Goal: Task Accomplishment & Management: Complete application form

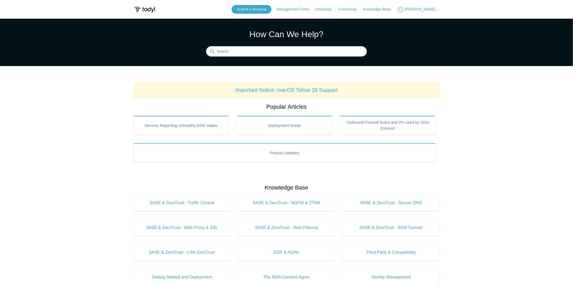
click at [243, 52] on input "Search" at bounding box center [286, 51] width 161 height 11
type input "m"
click at [259, 11] on link "Submit a Request" at bounding box center [251, 9] width 40 height 9
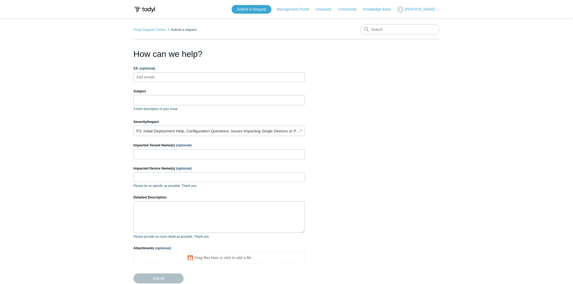
click at [171, 75] on ul "Add emails" at bounding box center [218, 77] width 171 height 10
drag, startPoint x: 172, startPoint y: 77, endPoint x: 126, endPoint y: 74, distance: 46.5
click at [127, 74] on main "Todyl Support Center Submit a request How can we help? CC (optional) Add emails…" at bounding box center [286, 155] width 573 height 272
click at [157, 76] on input "CC (optional)" at bounding box center [149, 77] width 31 height 8
type input "jpeabody@digital323.com"
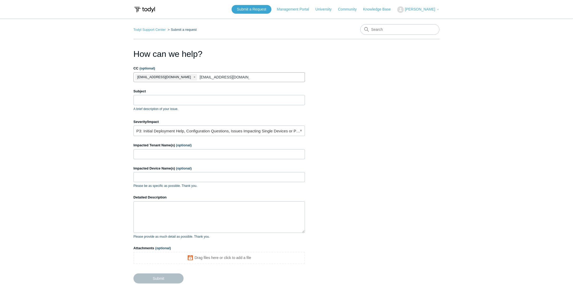
type input "mdelapena@digital323.com"
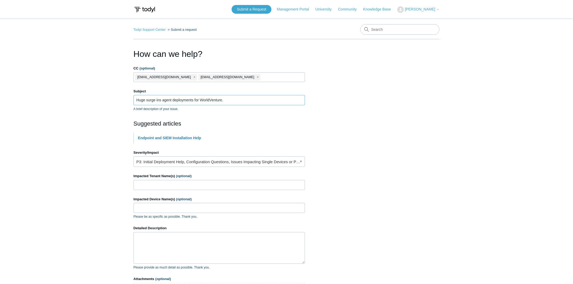
type input "Huge surge ins agent deployments for WorldVenture."
click at [201, 184] on input "Impacted Tenant Name(s) (optional)" at bounding box center [218, 185] width 171 height 10
paste input "WorldVenture"
type input "WorldVenture"
click at [169, 236] on textarea "Detailed Description" at bounding box center [218, 249] width 171 height 32
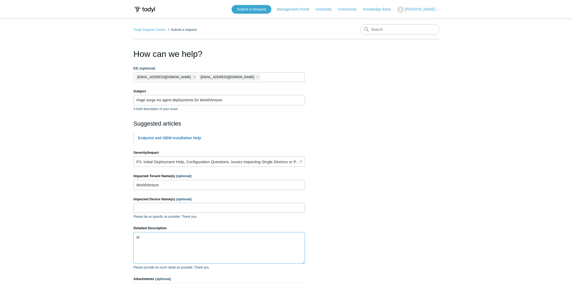
type textarea "a"
click at [259, 235] on textarea "Our agent count jumped through the roof 6x and we did not do any mash" at bounding box center [218, 249] width 171 height 32
click at [176, 240] on textarea "Our agent count jumped through the roof 5x without an intentional deployment. W…" at bounding box center [218, 249] width 171 height 32
click at [238, 239] on textarea "Our agent count jumped through the roof 5x without an intentional deployment. W…" at bounding box center [218, 249] width 171 height 32
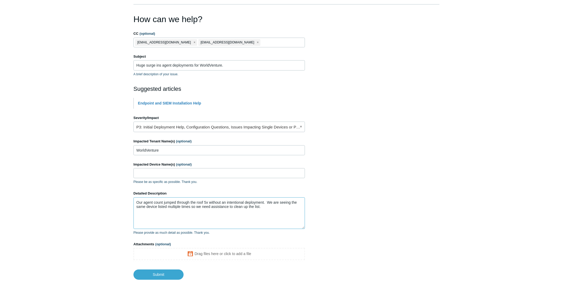
scroll to position [66, 0]
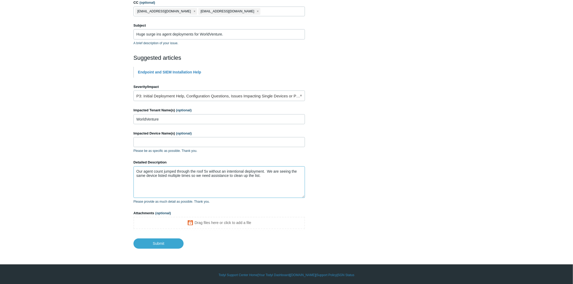
type textarea "Our agent count jumped through the roof 5x without an intentional deployment. W…"
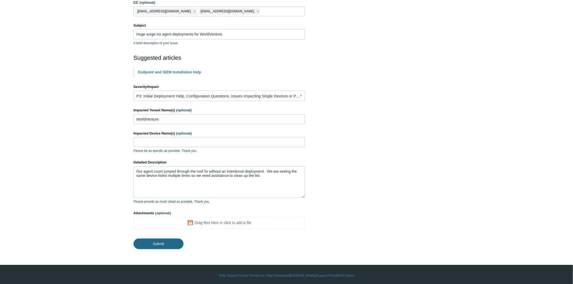
click at [159, 243] on input "Submit" at bounding box center [158, 244] width 50 height 11
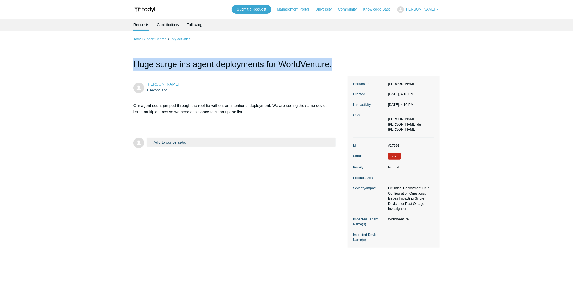
drag, startPoint x: 134, startPoint y: 64, endPoint x: 331, endPoint y: 66, distance: 196.7
click at [331, 66] on h1 "Huge surge ins agent deployments for WorldVenture." at bounding box center [234, 67] width 202 height 18
copy h1 "Huge surge ins agent deployments for WorldVenture."
